Goal: Task Accomplishment & Management: Manage account settings

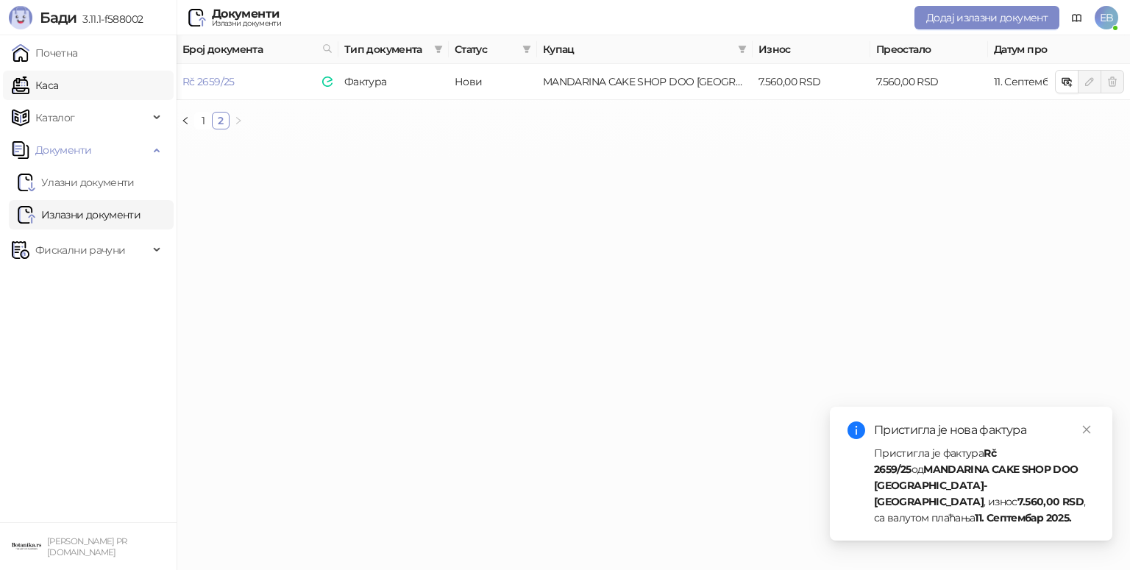
scroll to position [0, 444]
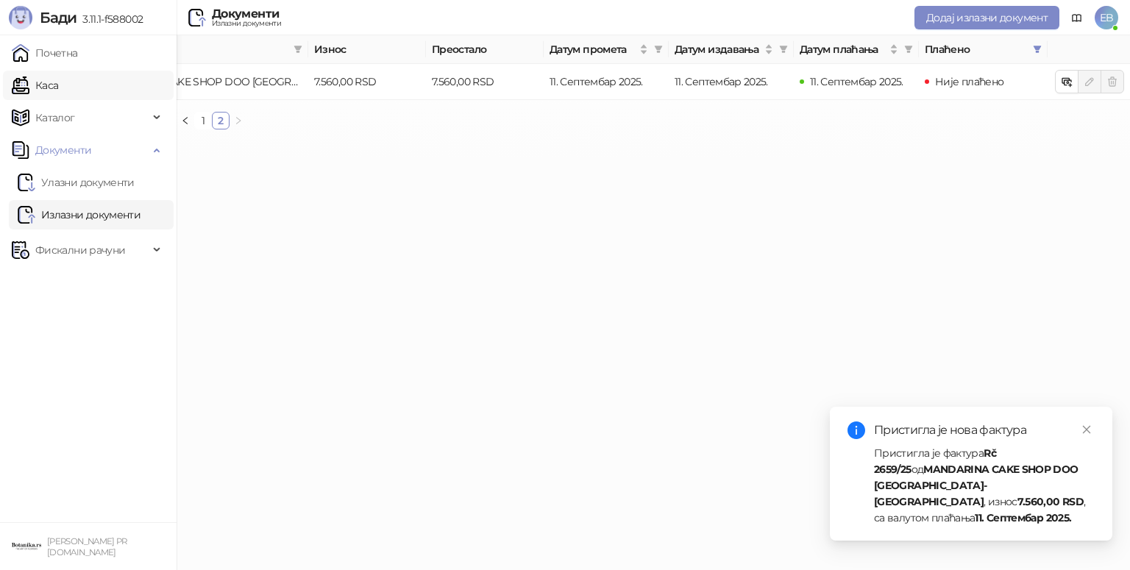
click at [58, 85] on link "Каса" at bounding box center [35, 85] width 46 height 29
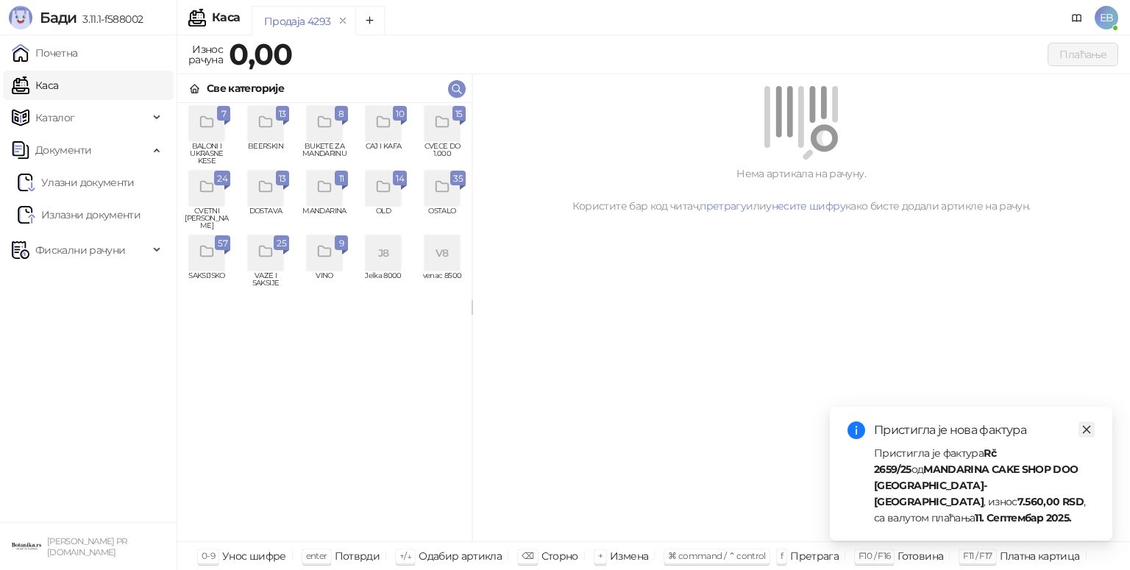
click at [1087, 438] on link "Close" at bounding box center [1086, 429] width 16 height 16
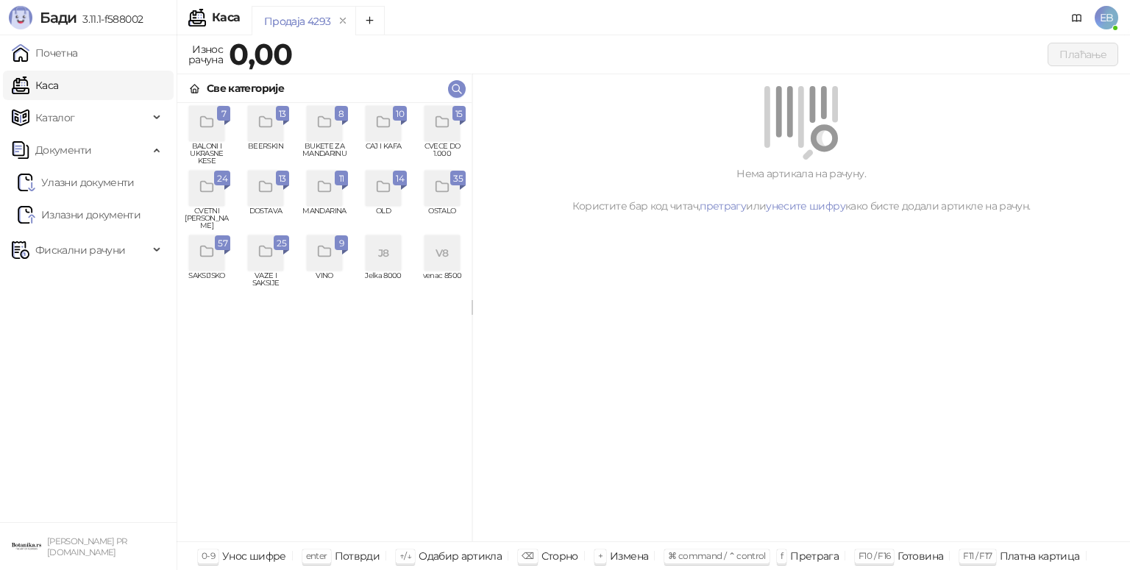
click at [201, 201] on div "grid" at bounding box center [206, 188] width 35 height 35
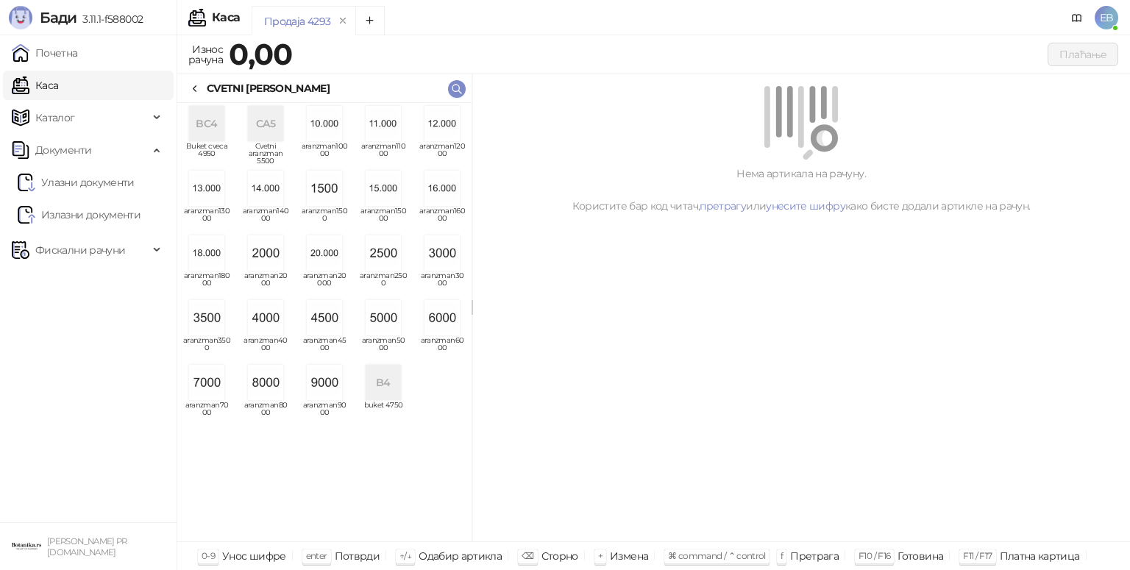
click at [268, 384] on img "grid" at bounding box center [265, 382] width 35 height 35
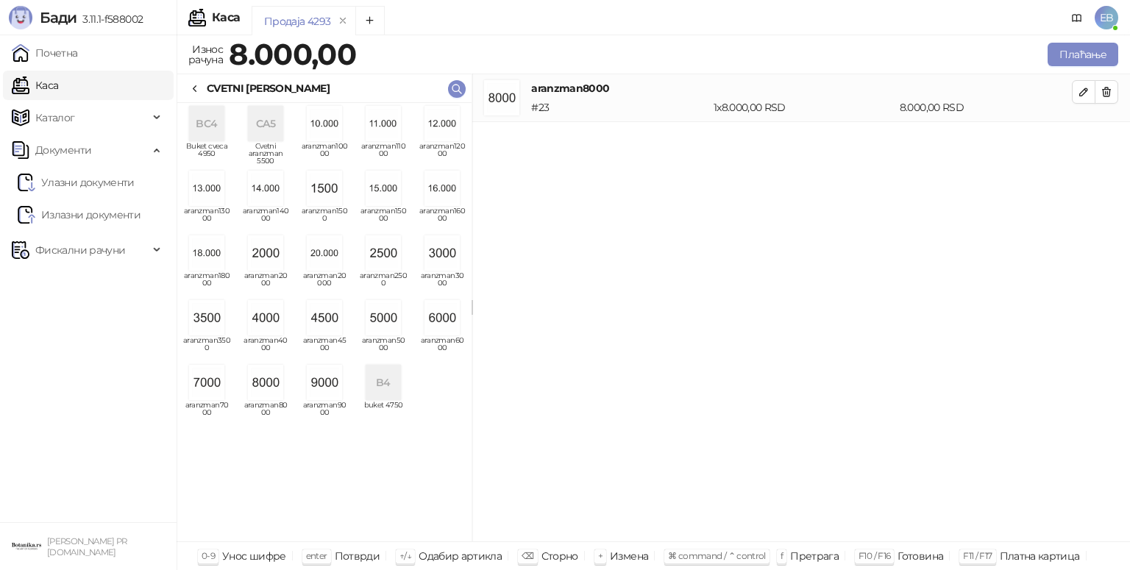
click at [194, 90] on icon at bounding box center [195, 89] width 12 height 12
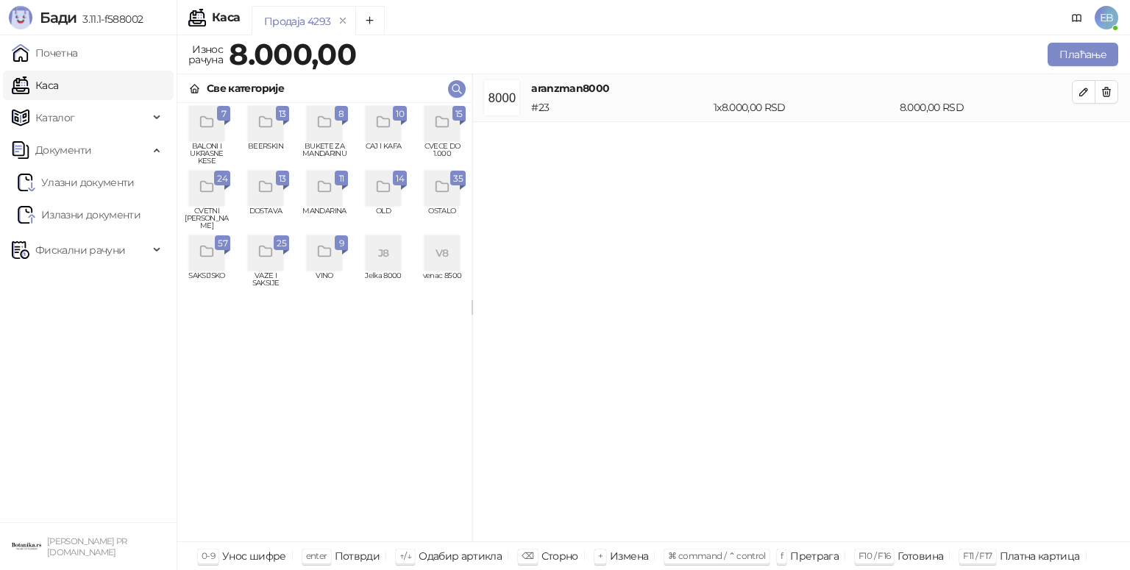
click at [450, 135] on div "grid" at bounding box center [441, 123] width 35 height 35
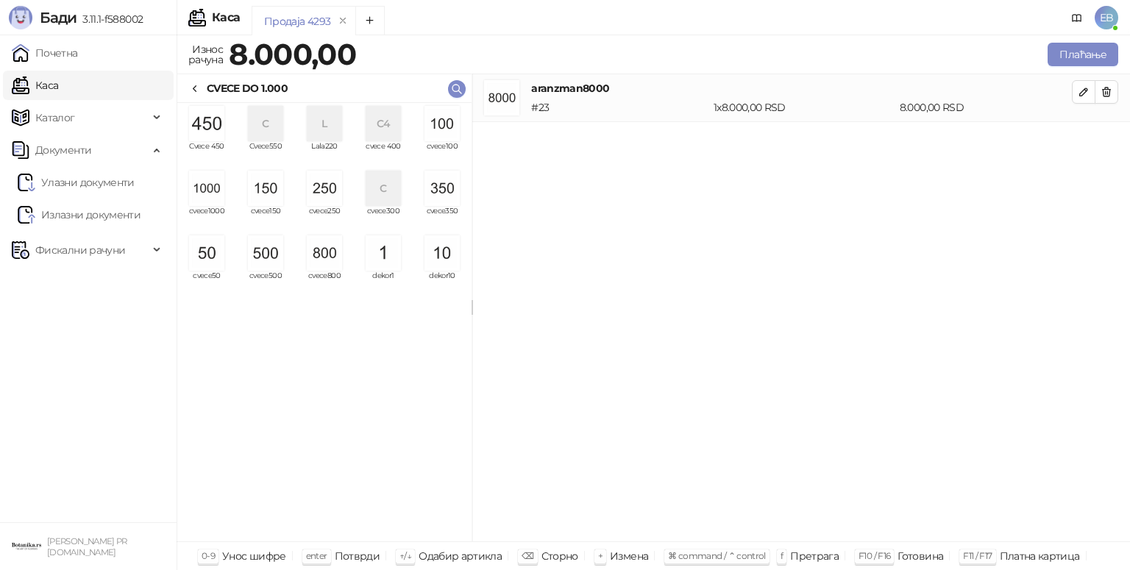
click at [312, 245] on img "grid" at bounding box center [324, 252] width 35 height 35
click at [260, 196] on img "grid" at bounding box center [265, 188] width 35 height 35
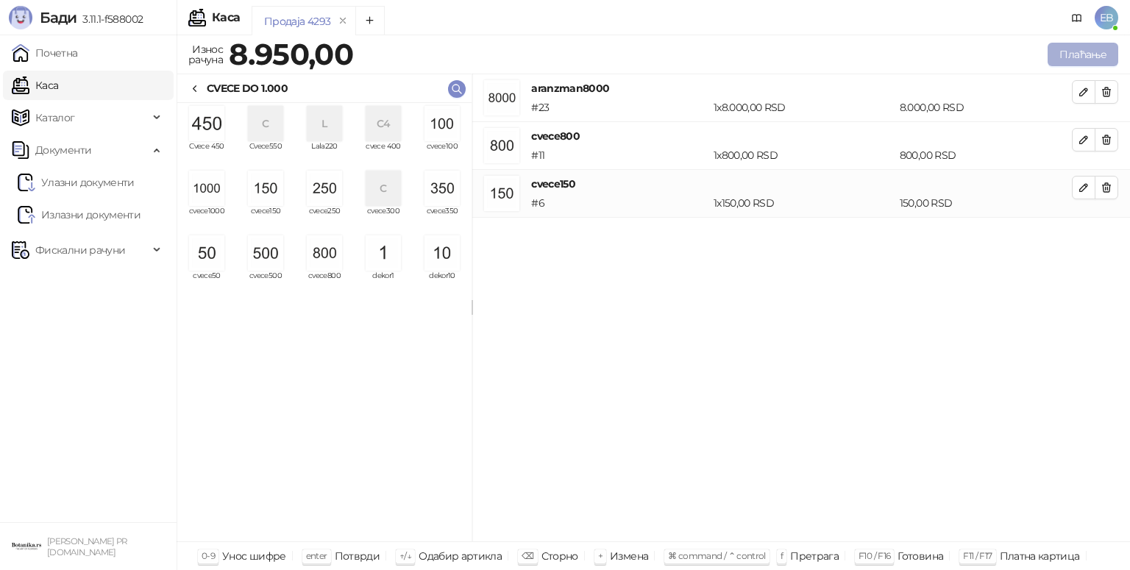
click at [1091, 52] on button "Плаћање" at bounding box center [1082, 55] width 71 height 24
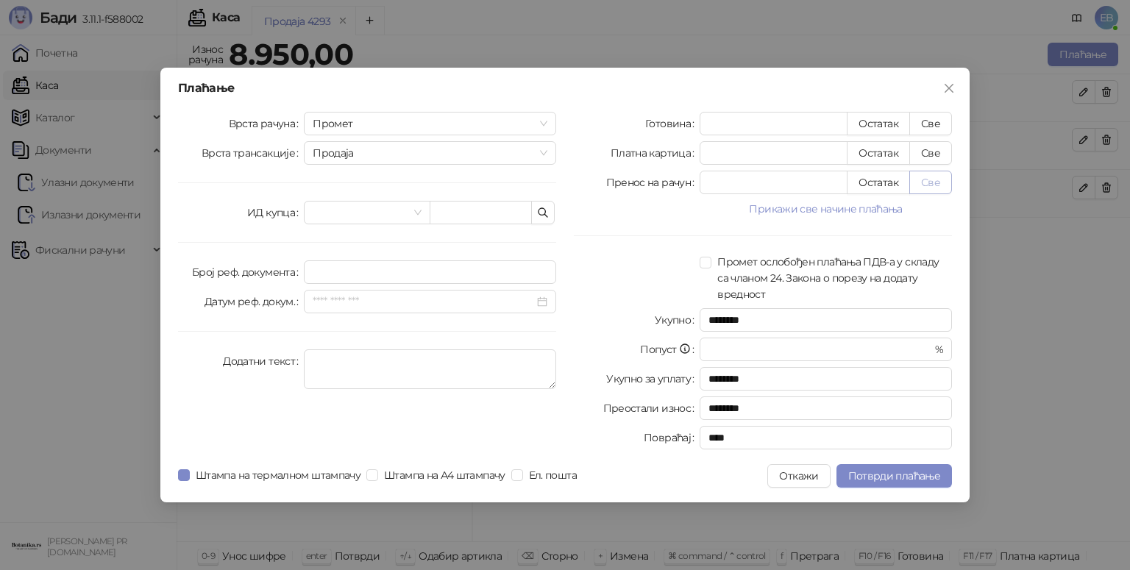
click at [927, 183] on button "Све" at bounding box center [930, 183] width 43 height 24
type input "****"
click at [920, 478] on span "Потврди плаћање" at bounding box center [894, 475] width 92 height 13
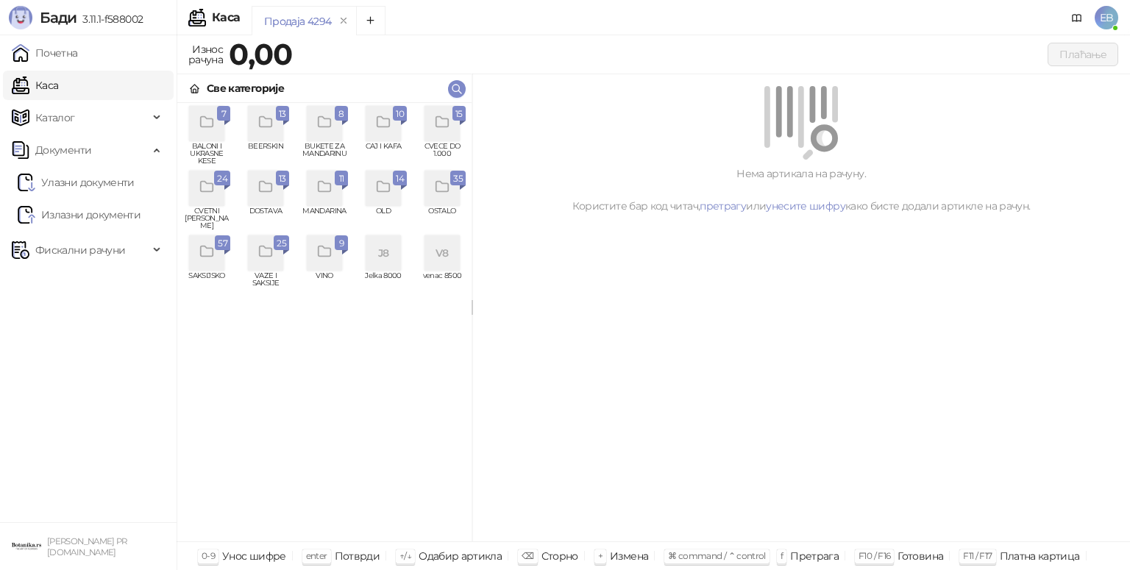
click at [209, 192] on icon "grid" at bounding box center [206, 187] width 13 height 10
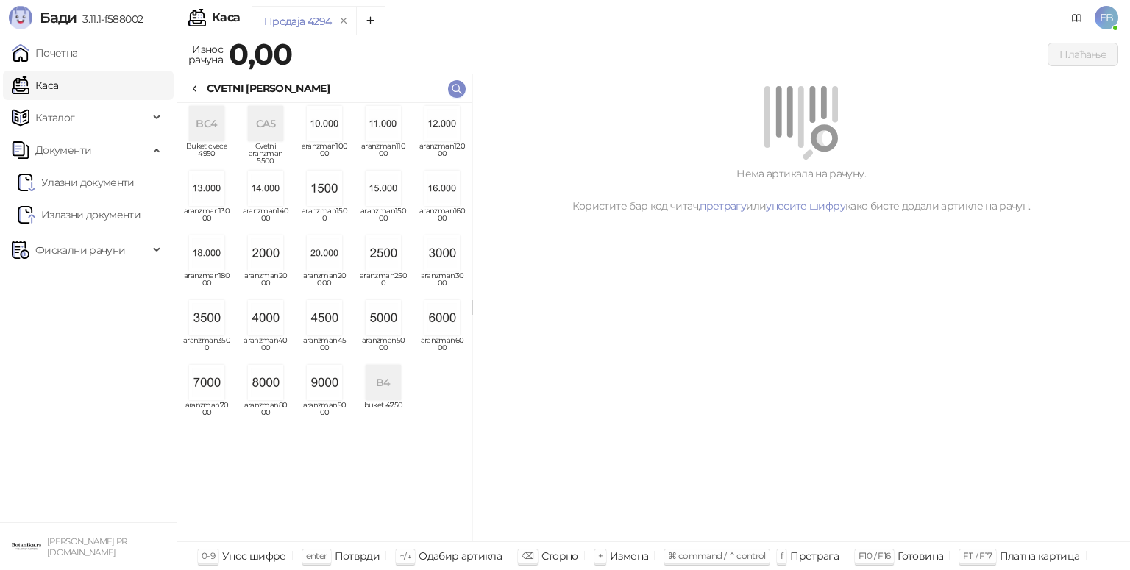
click at [438, 318] on img "grid" at bounding box center [441, 317] width 35 height 35
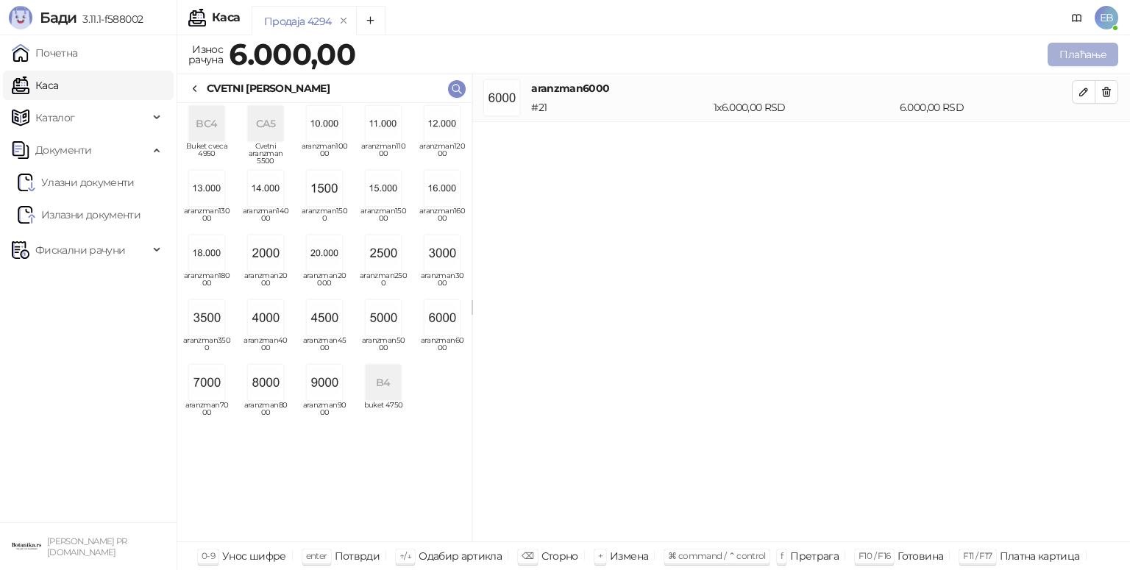
click at [1093, 58] on button "Плаћање" at bounding box center [1082, 55] width 71 height 24
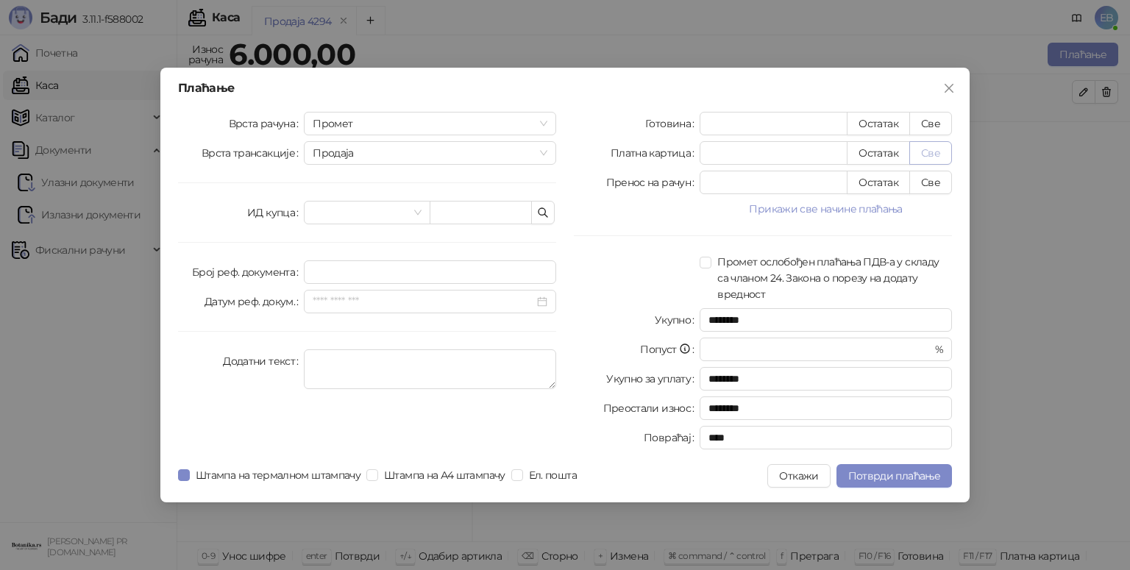
click at [932, 153] on button "Све" at bounding box center [930, 153] width 43 height 24
type input "****"
click at [397, 212] on input "search" at bounding box center [360, 212] width 95 height 22
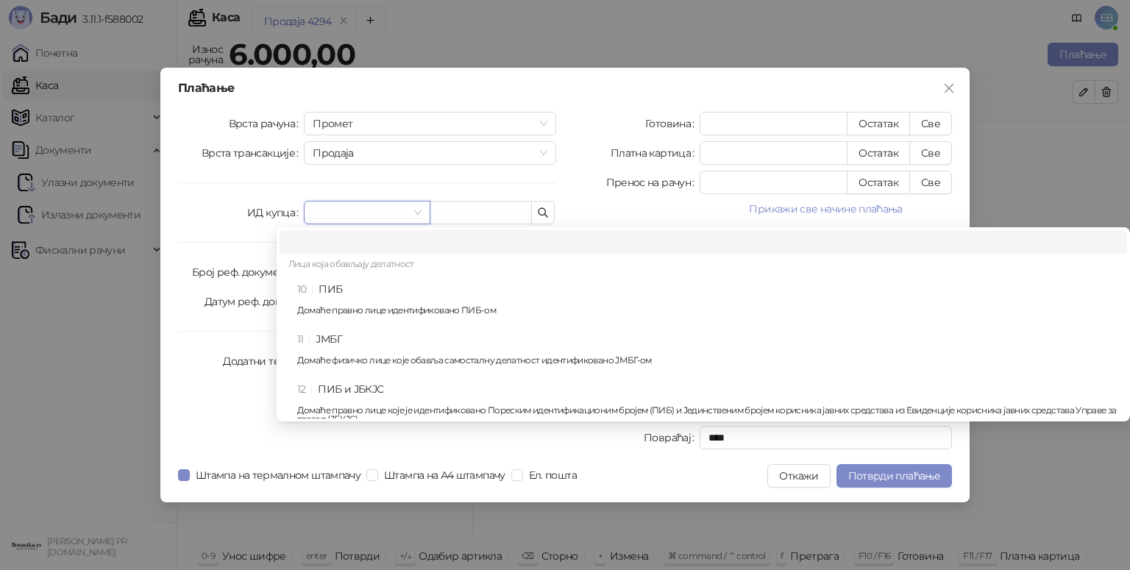
click at [369, 282] on div "10 ПИБ Домаће правно лице идентификовано ПИБ-ом" at bounding box center [707, 302] width 821 height 43
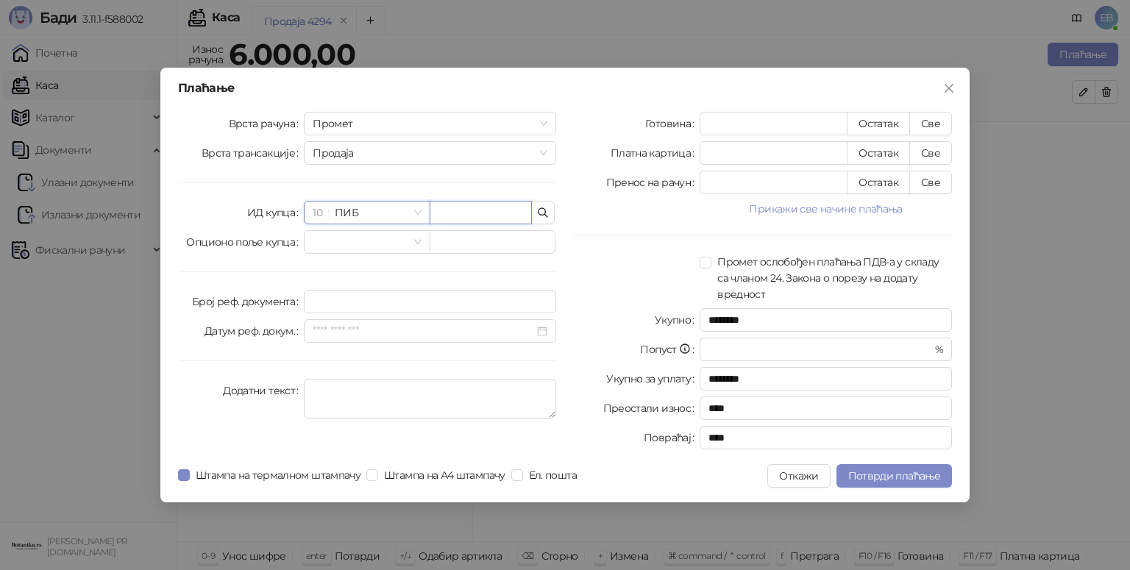
click at [486, 209] on input "text" at bounding box center [480, 213] width 102 height 24
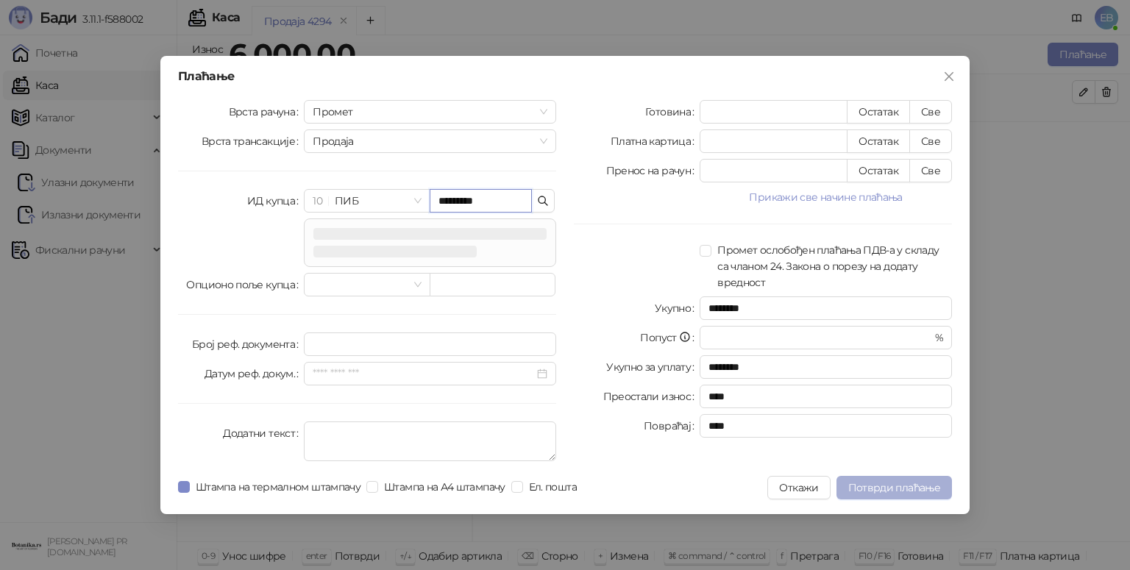
type input "*********"
click at [921, 493] on span "Потврди плаћање" at bounding box center [894, 487] width 92 height 13
